Goal: Task Accomplishment & Management: Use online tool/utility

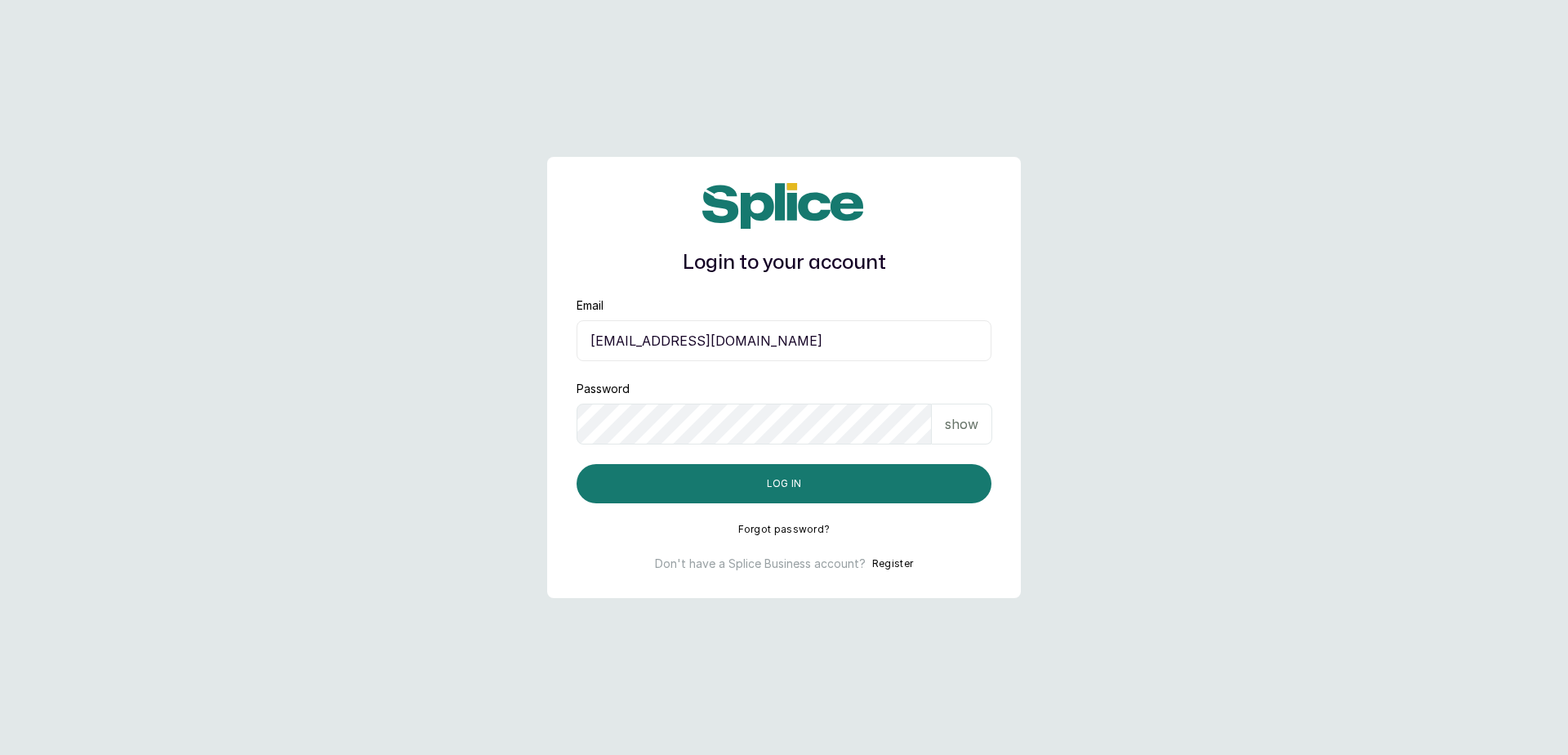
click at [908, 347] on input "[EMAIL_ADDRESS][DOMAIN_NAME]" at bounding box center [784, 340] width 415 height 41
type input "[EMAIL_ADDRESS][DOMAIN_NAME]"
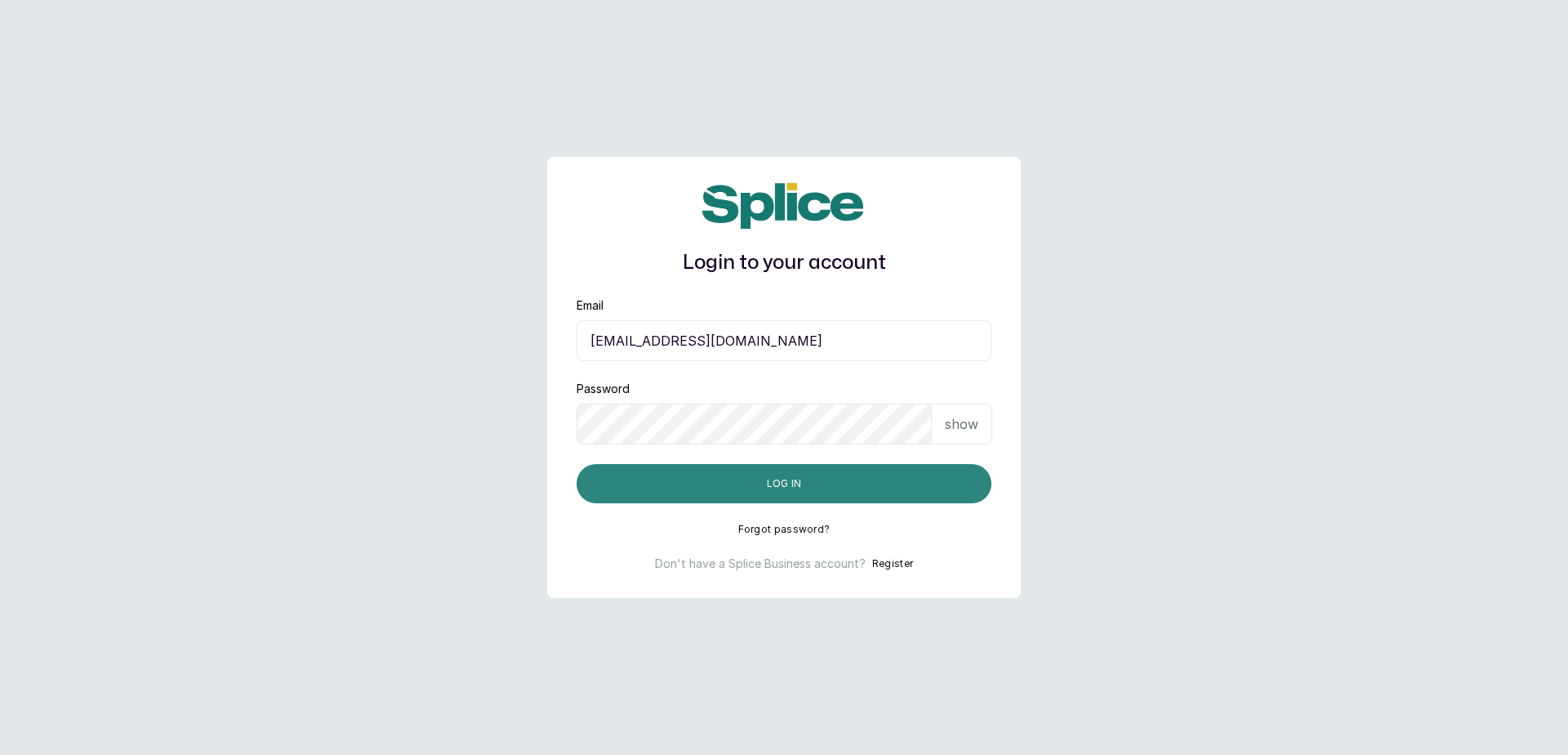
click at [753, 483] on button "Log in" at bounding box center [784, 483] width 415 height 39
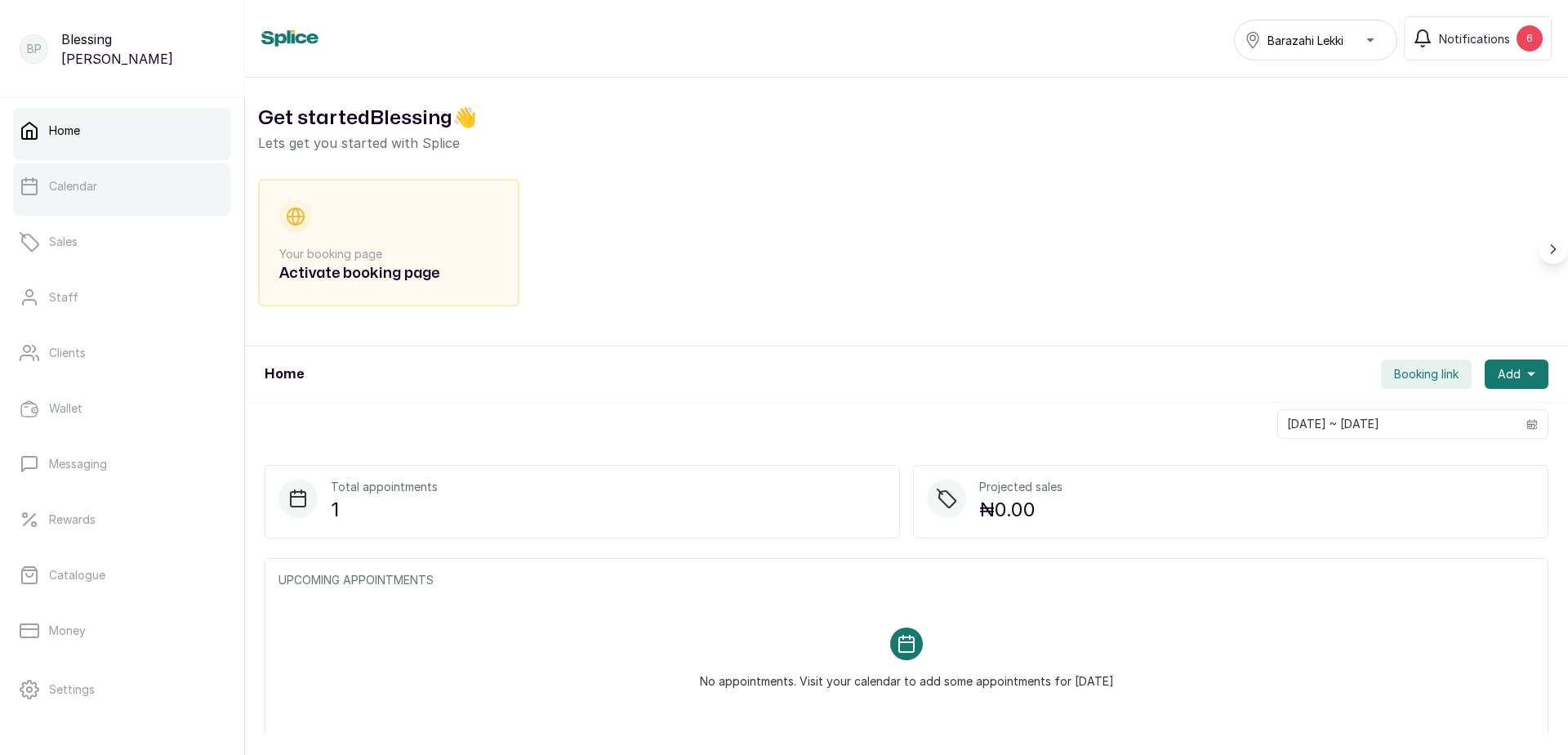
click at [73, 202] on link "Calendar" at bounding box center [122, 186] width 218 height 46
